Goal: Download file/media

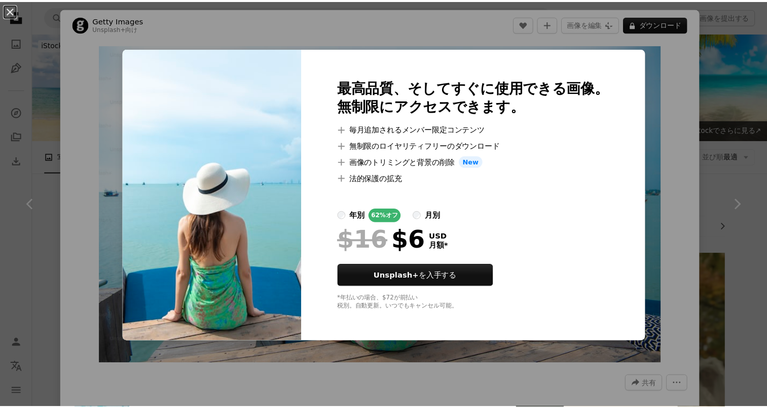
scroll to position [5018, 0]
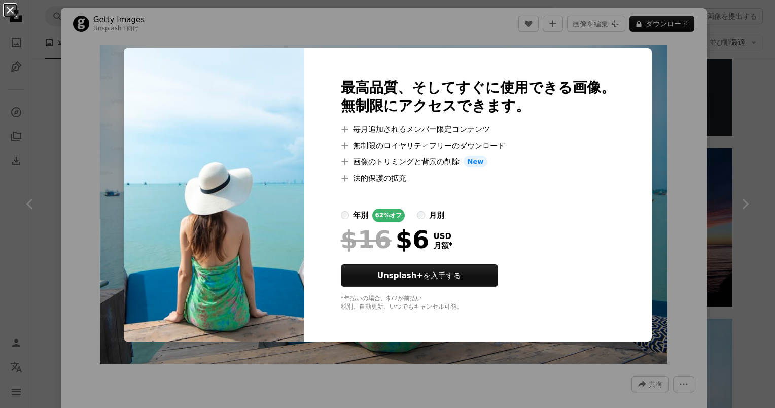
click at [8, 10] on button "An X shape" at bounding box center [10, 10] width 12 height 12
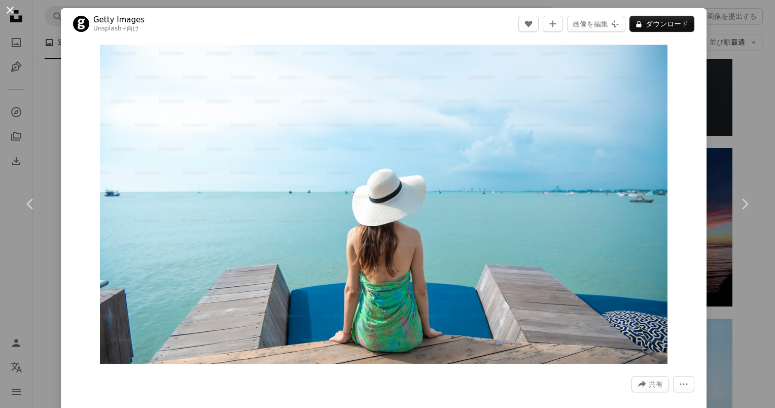
click at [9, 14] on button "An X shape" at bounding box center [10, 10] width 12 height 12
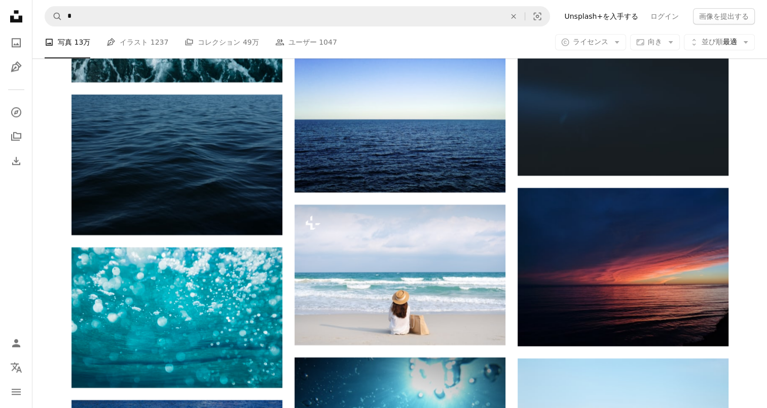
scroll to position [4917, 0]
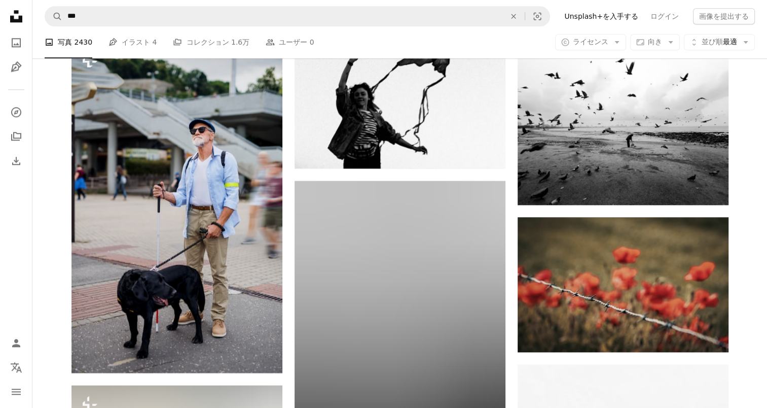
scroll to position [13433, 0]
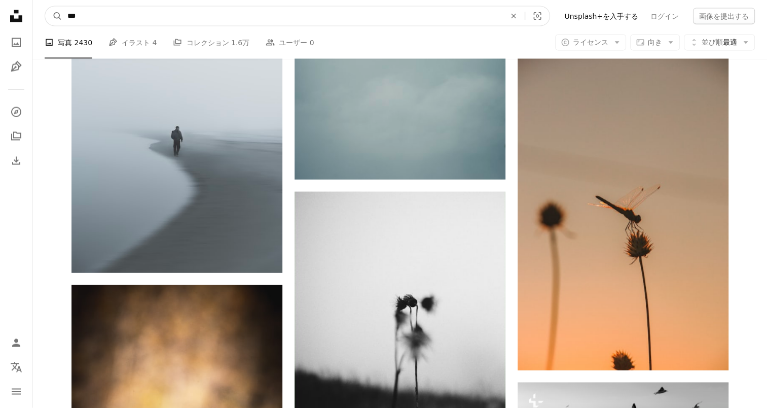
click at [149, 16] on input "***" at bounding box center [282, 16] width 440 height 19
type input "*"
click at [45, 7] on button "A magnifying glass" at bounding box center [53, 16] width 17 height 19
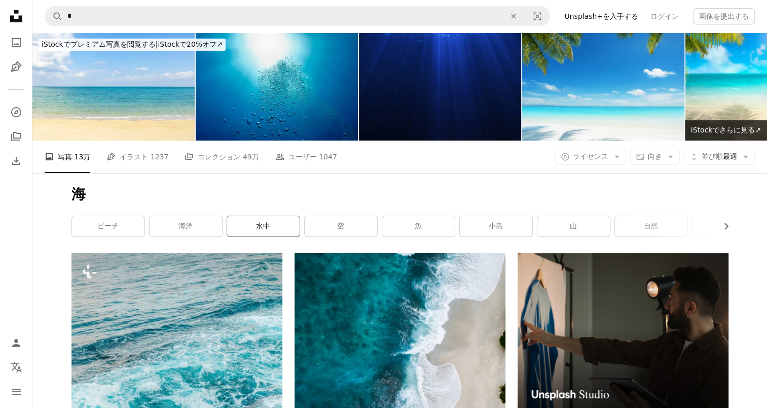
click at [264, 229] on link "水中" at bounding box center [263, 226] width 72 height 20
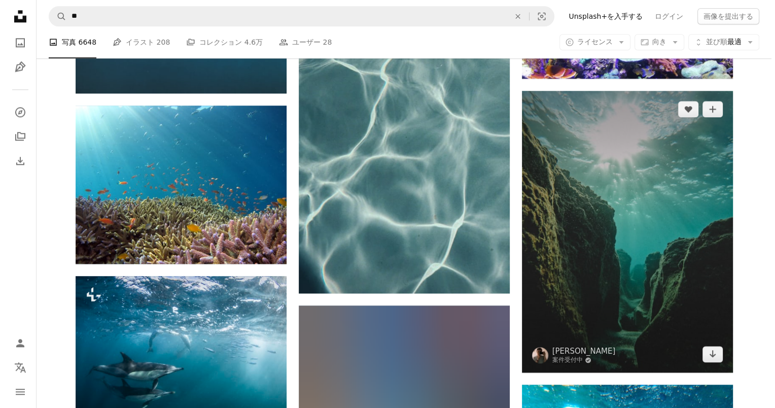
scroll to position [1217, 0]
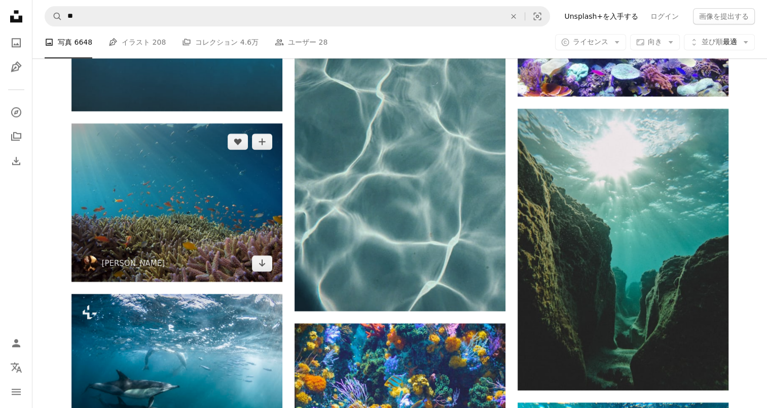
click at [225, 230] on img at bounding box center [176, 202] width 211 height 158
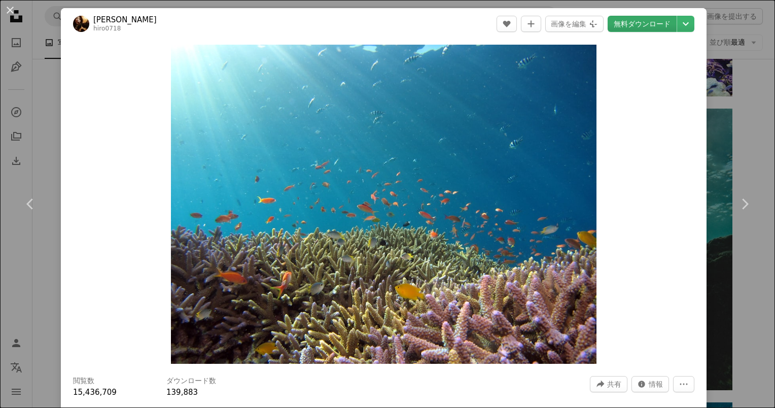
click at [643, 25] on link "無料ダウンロード" at bounding box center [641, 24] width 69 height 16
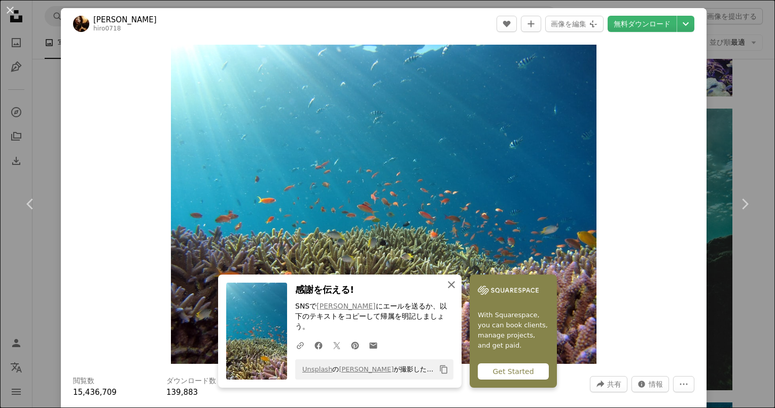
click at [445, 290] on icon "An X shape" at bounding box center [451, 284] width 12 height 12
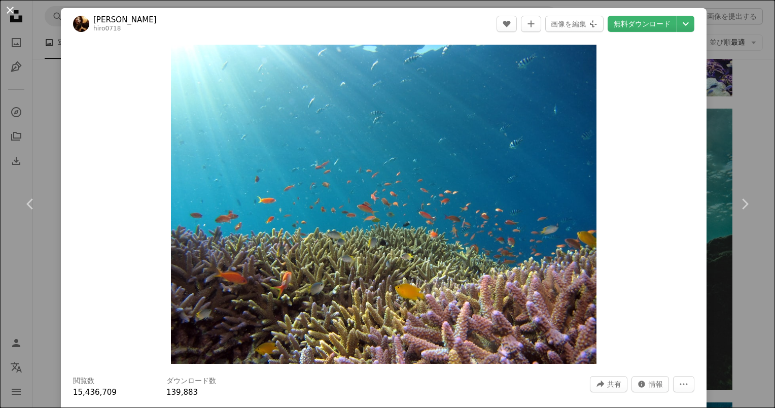
click at [12, 10] on button "An X shape" at bounding box center [10, 10] width 12 height 12
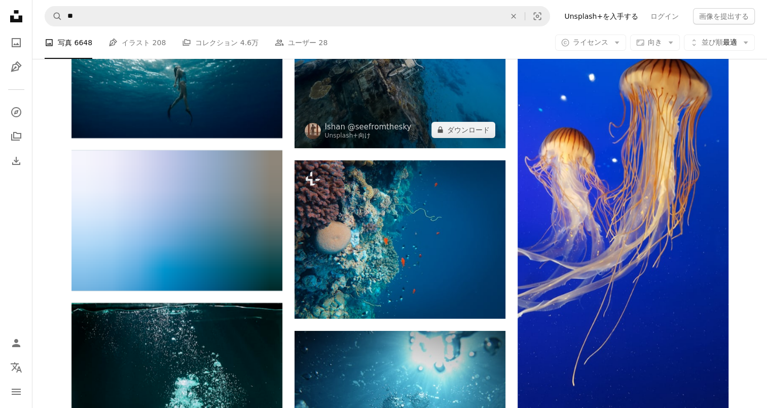
scroll to position [7806, 0]
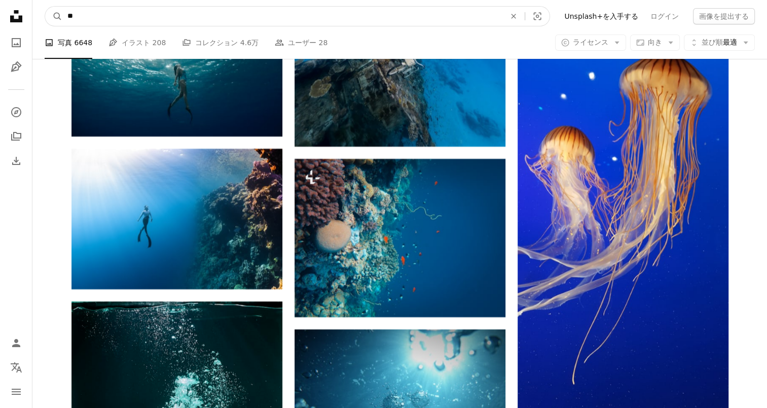
click at [174, 22] on input "**" at bounding box center [282, 16] width 440 height 19
type input "*"
type input "***"
click button "A magnifying glass" at bounding box center [53, 16] width 17 height 19
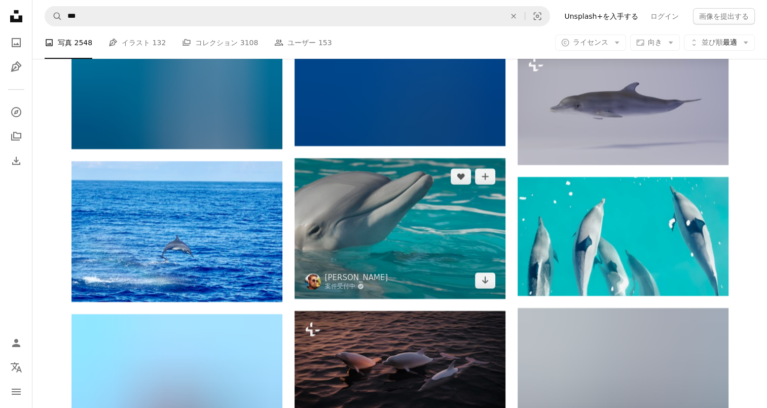
scroll to position [7452, 0]
